Goal: Task Accomplishment & Management: Manage account settings

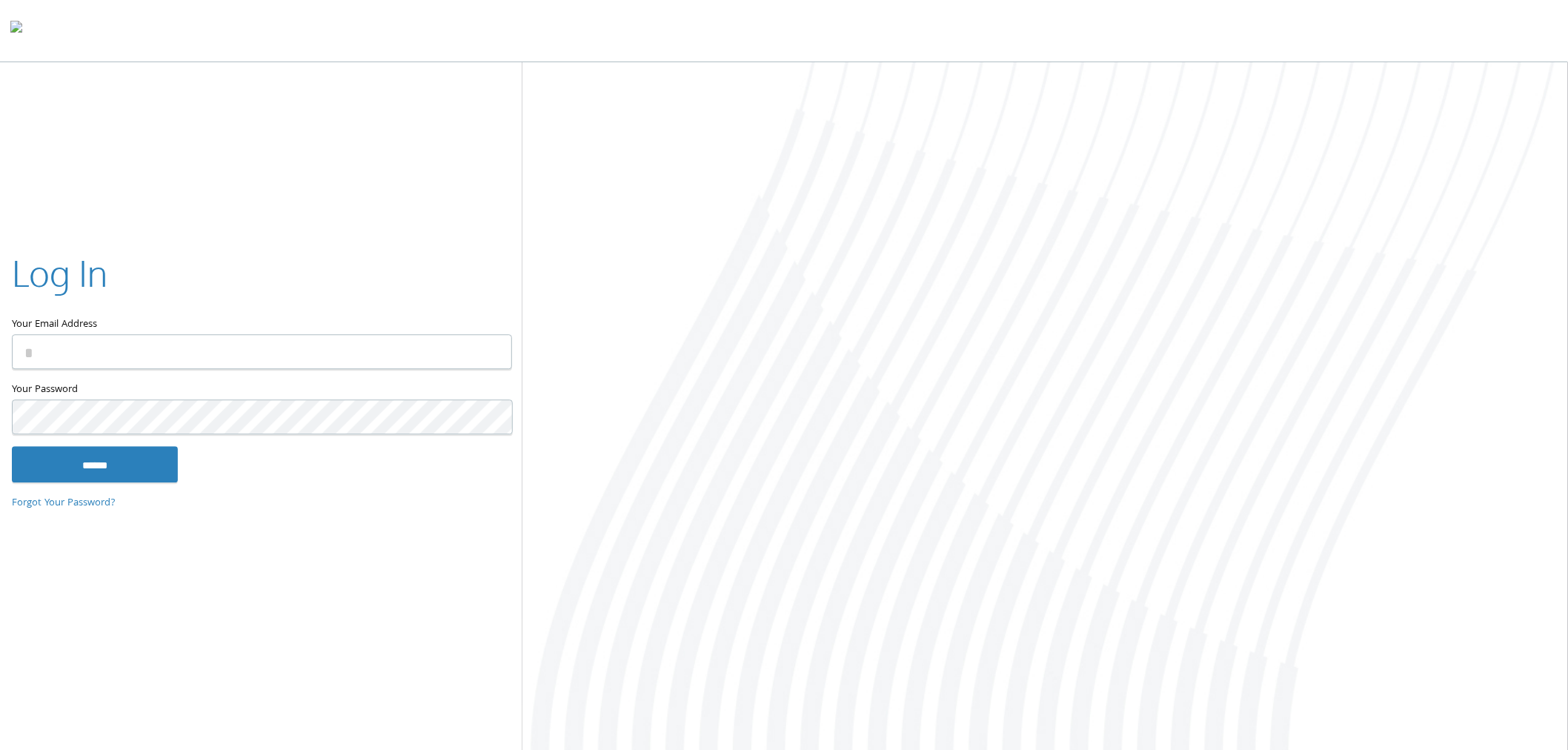
click at [219, 352] on input "Your Email Address" at bounding box center [261, 352] width 500 height 35
type input "**********"
click at [12, 447] on input "******" at bounding box center [95, 464] width 166 height 36
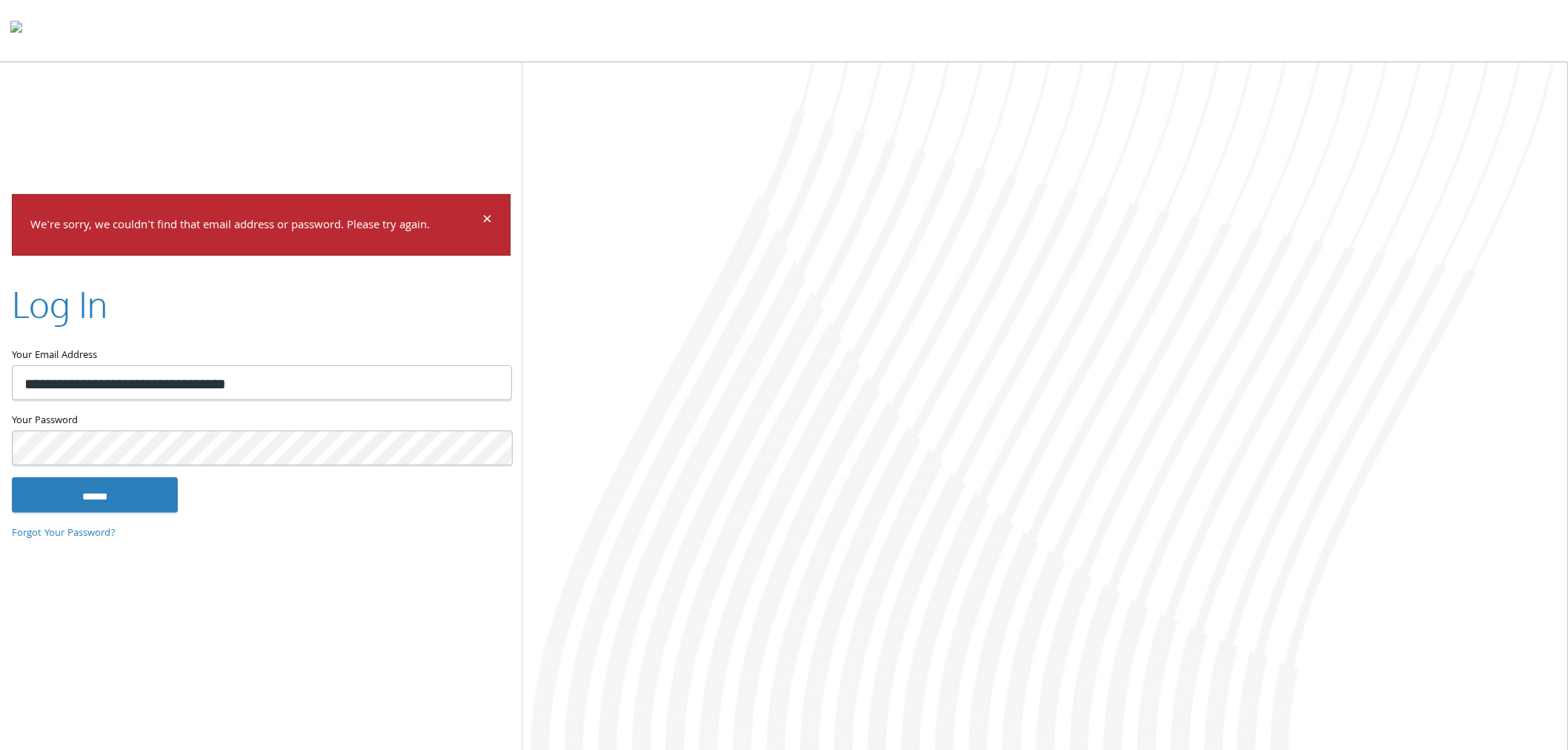
click at [12, 477] on input "******" at bounding box center [95, 495] width 166 height 36
